Goal: Information Seeking & Learning: Learn about a topic

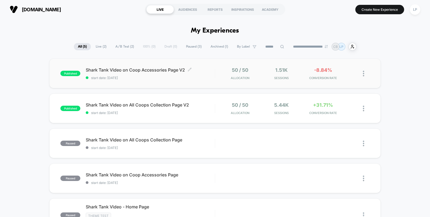
click at [135, 71] on span "Shark Tank Video on Coop Accessories Page V2 Click to edit experience details" at bounding box center [150, 69] width 129 height 5
click at [121, 104] on span "Shark Tank Video on All Coops Collection Page V2 Click to edit experience detai…" at bounding box center [150, 104] width 129 height 5
